Goal: Find specific page/section: Find specific page/section

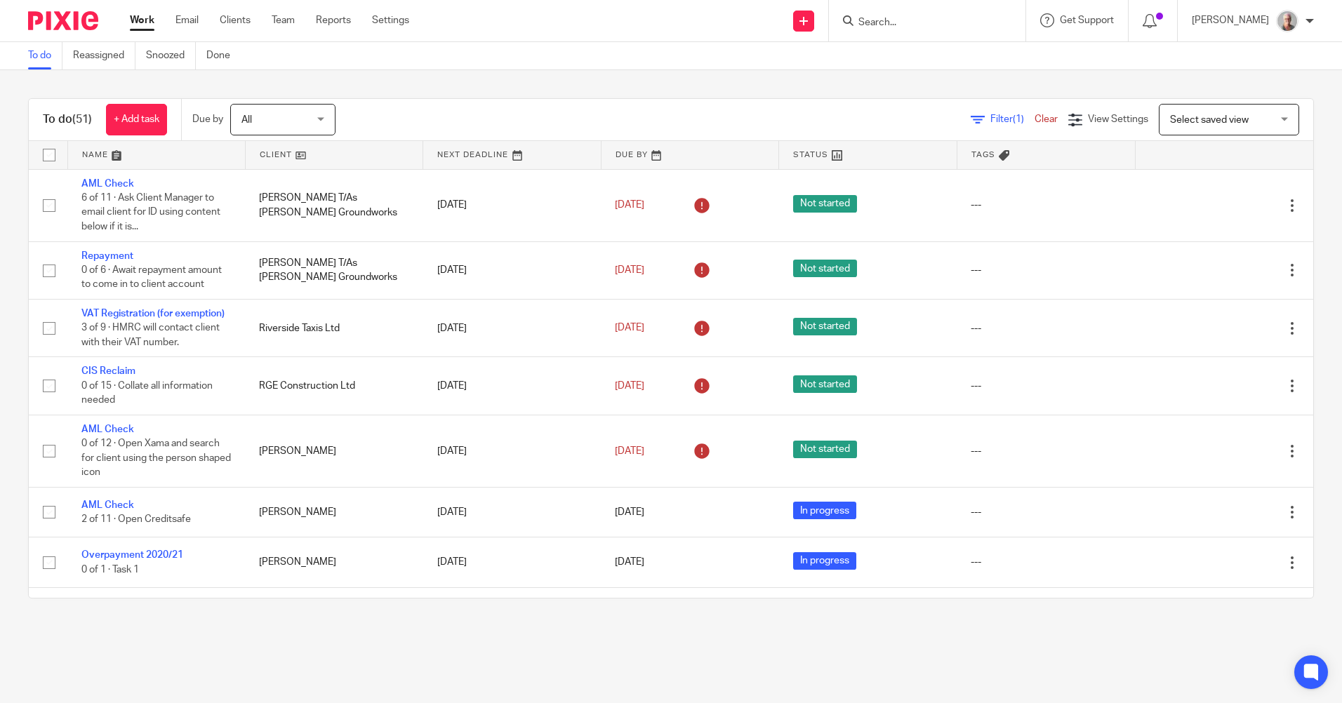
click at [913, 19] on input "Search" at bounding box center [920, 23] width 126 height 13
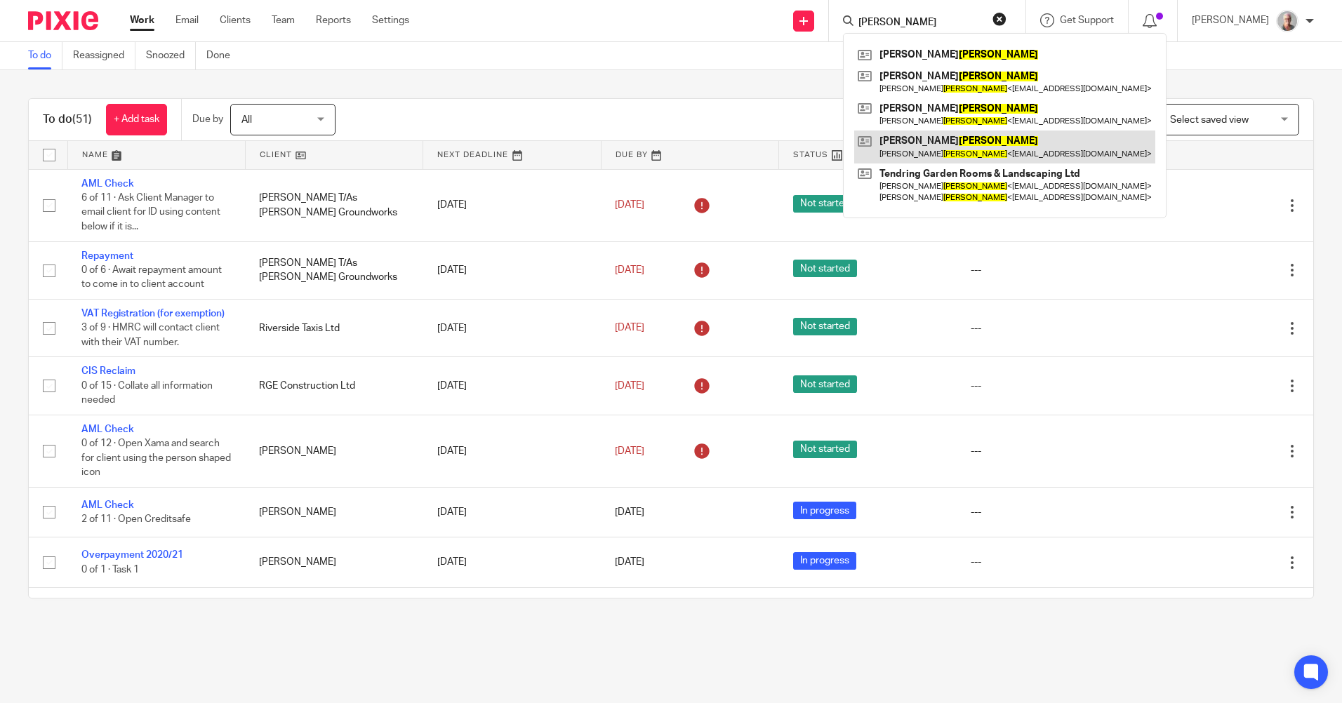
type input "hodgson"
click at [965, 141] on link at bounding box center [1004, 147] width 301 height 32
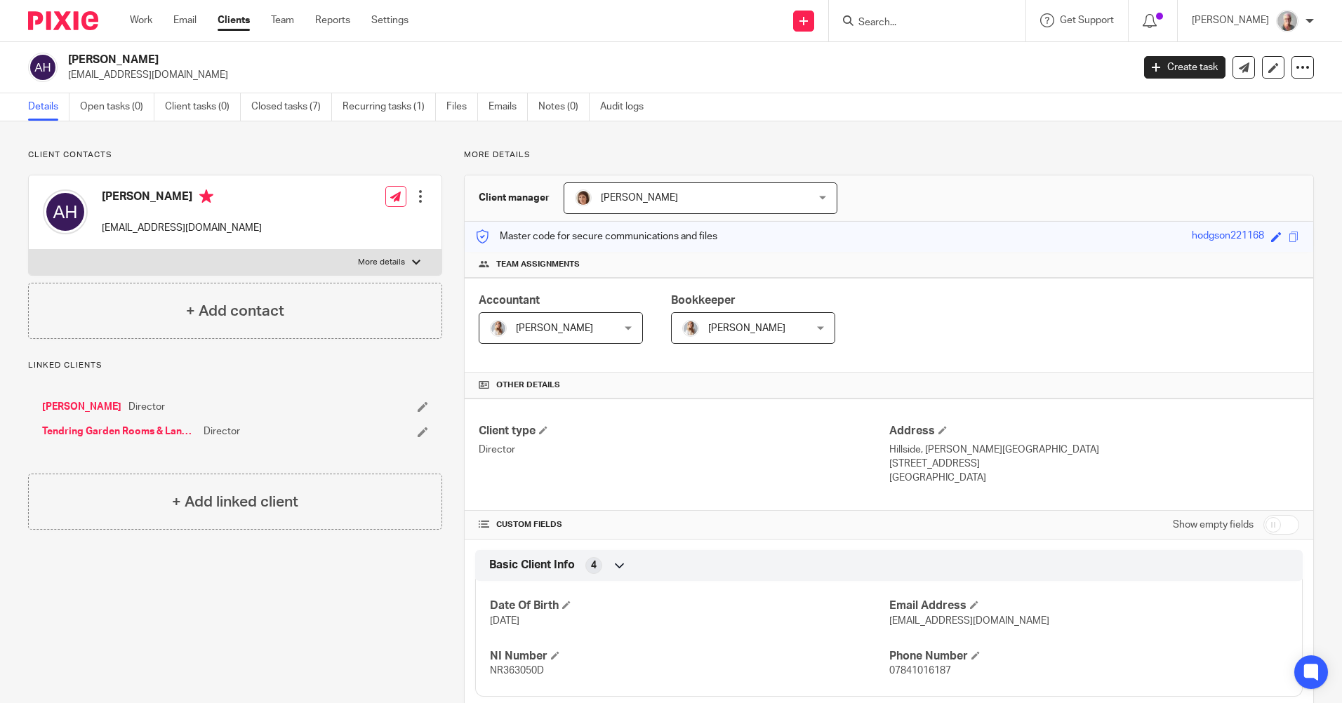
click at [897, 19] on input "Search" at bounding box center [920, 23] width 126 height 13
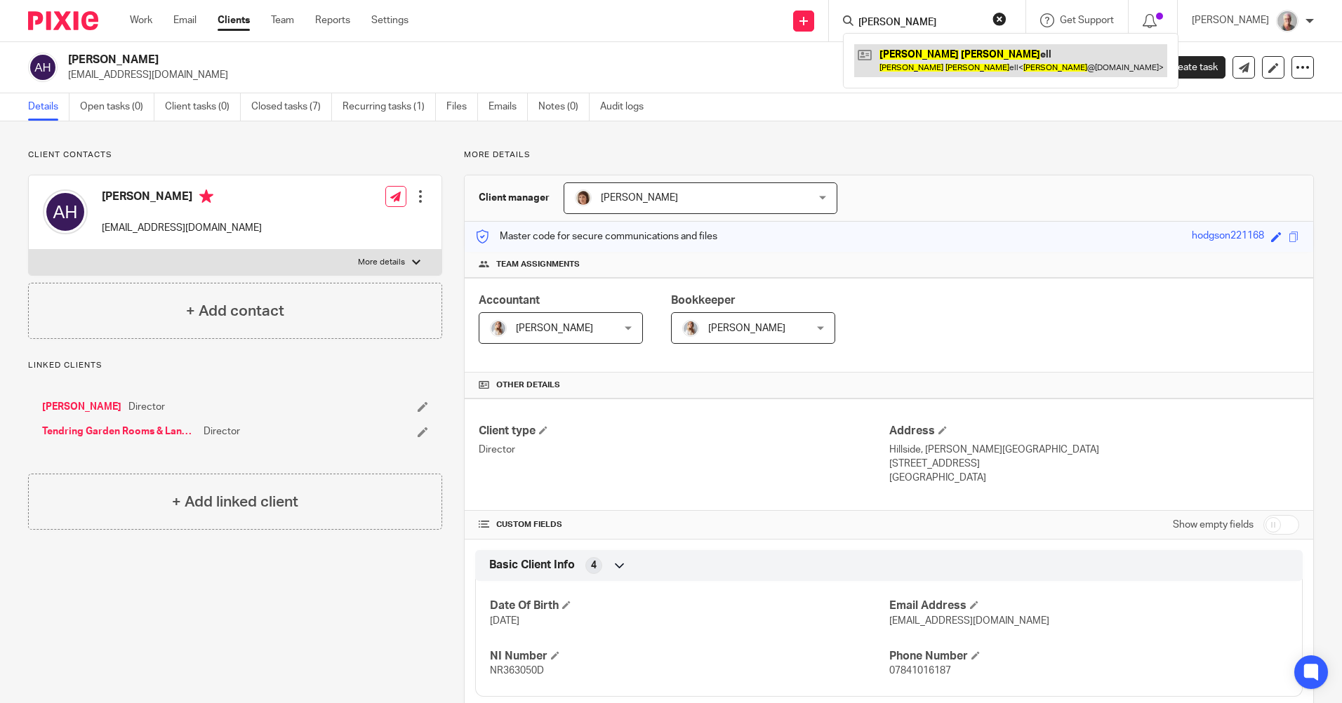
type input "Adam bush"
click at [944, 64] on link at bounding box center [1010, 60] width 313 height 32
